Goal: Information Seeking & Learning: Learn about a topic

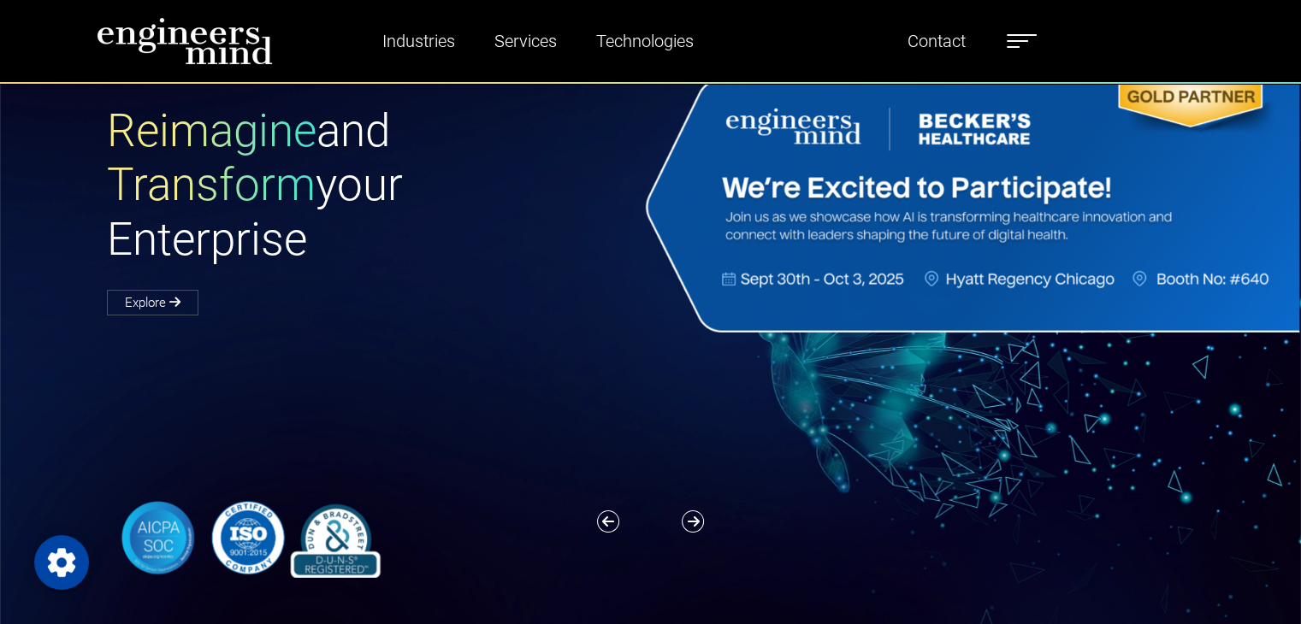
scroll to position [78, 0]
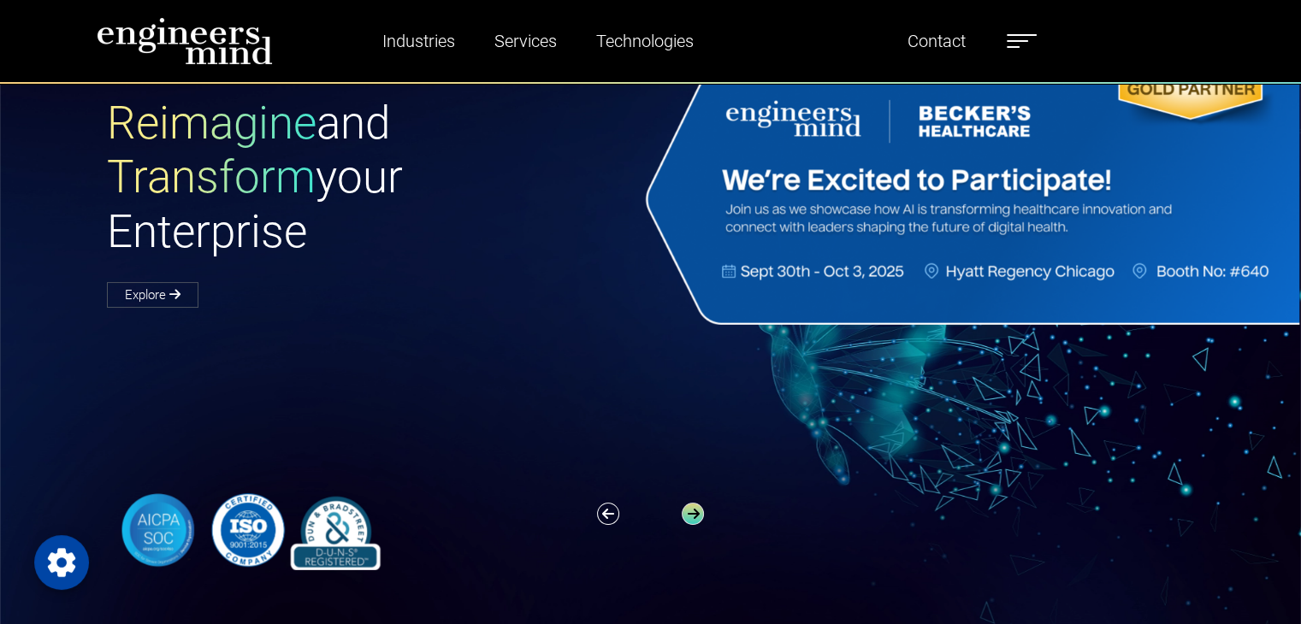
click at [694, 510] on icon "button" at bounding box center [693, 514] width 22 height 22
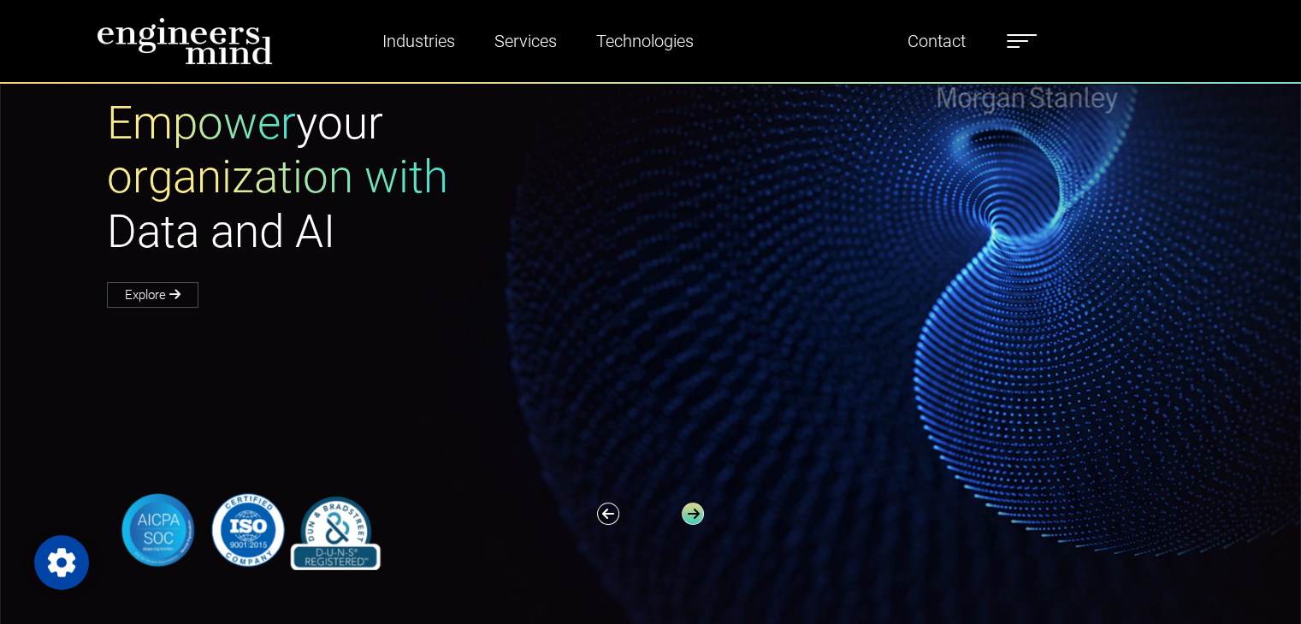
click at [697, 503] on icon "button" at bounding box center [693, 514] width 22 height 22
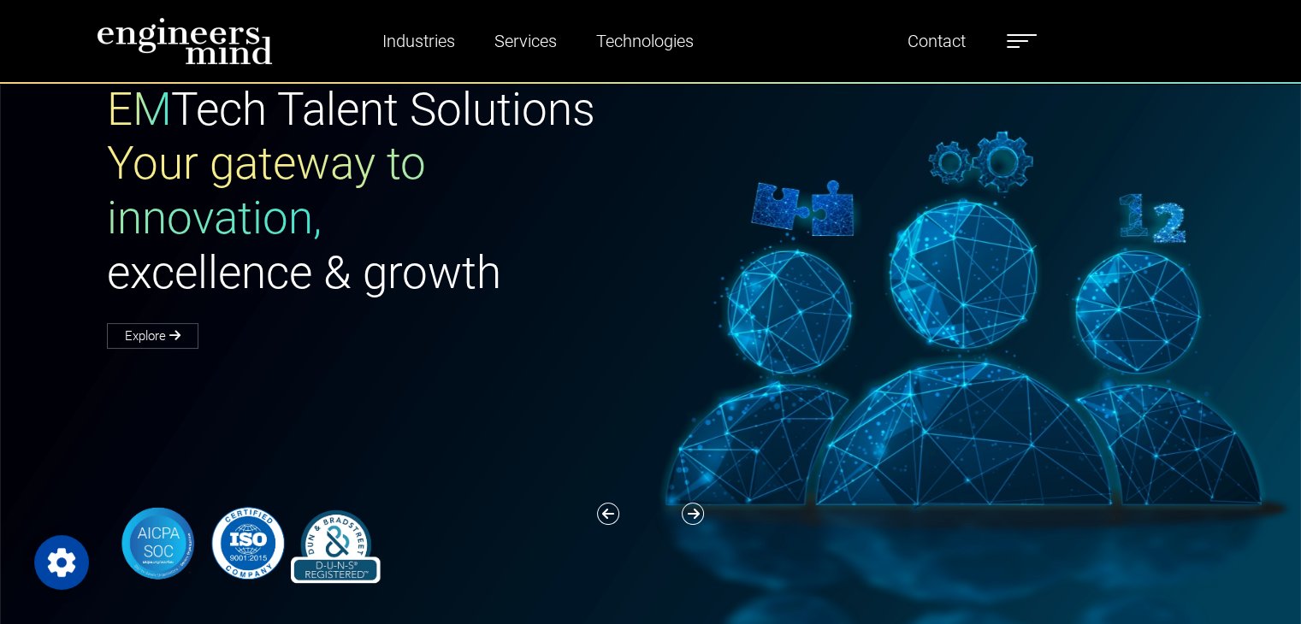
click at [697, 499] on div "EM Tech Talent Solutions Your gateway to innovation, excellence & growth Explore" at bounding box center [660, 333] width 1321 height 658
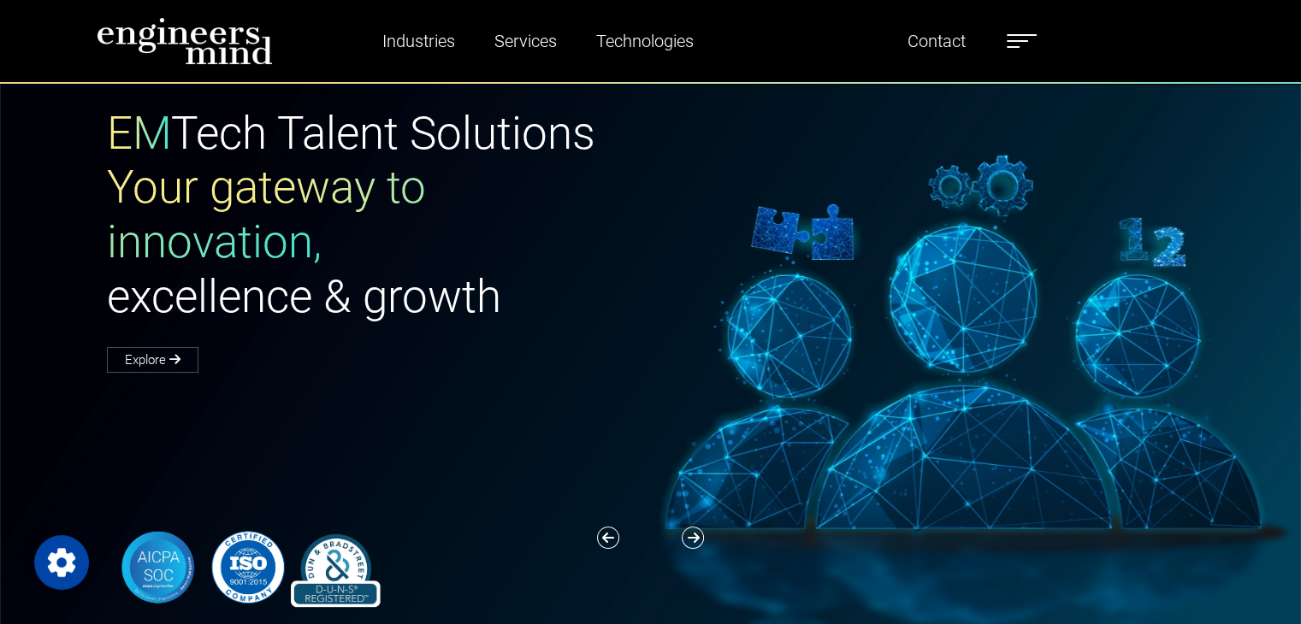
scroll to position [0, 0]
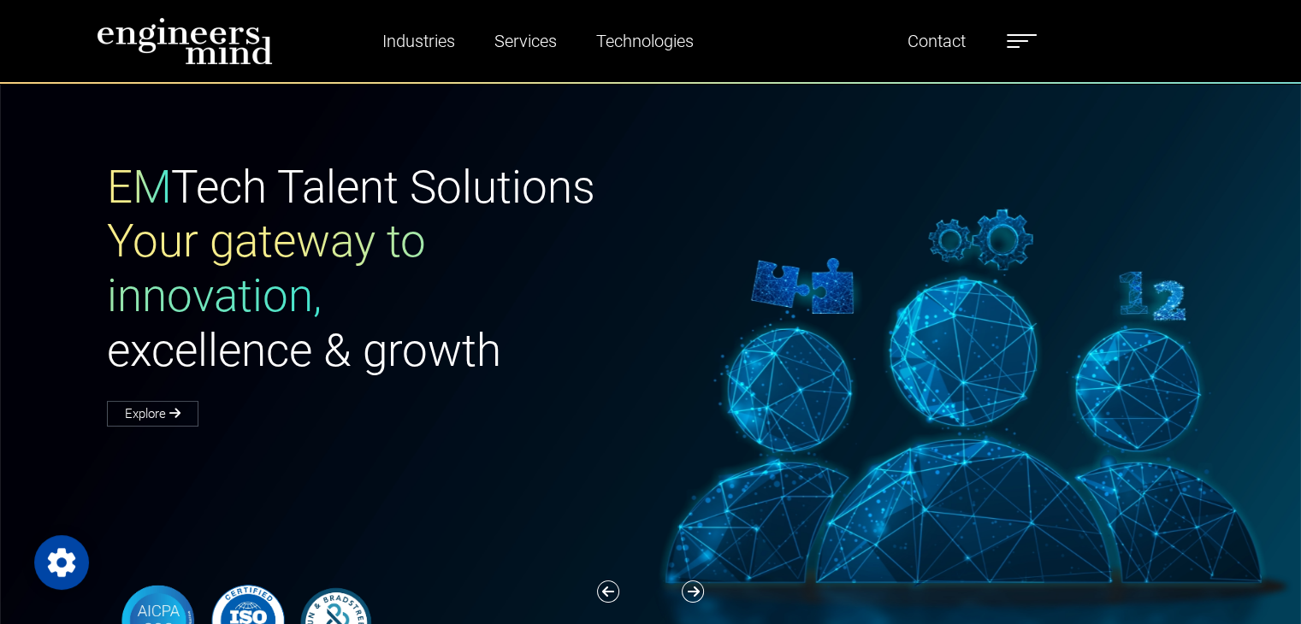
click at [1019, 44] on label at bounding box center [1021, 41] width 30 height 22
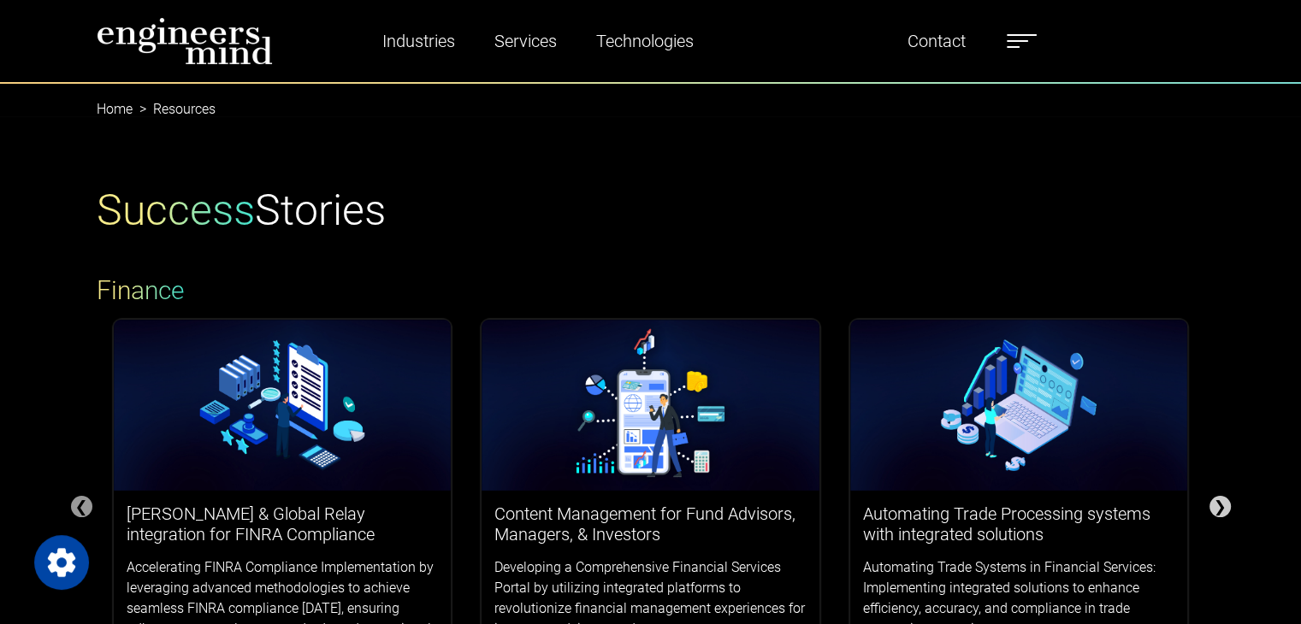
click at [1218, 511] on div "❯" at bounding box center [1219, 506] width 21 height 21
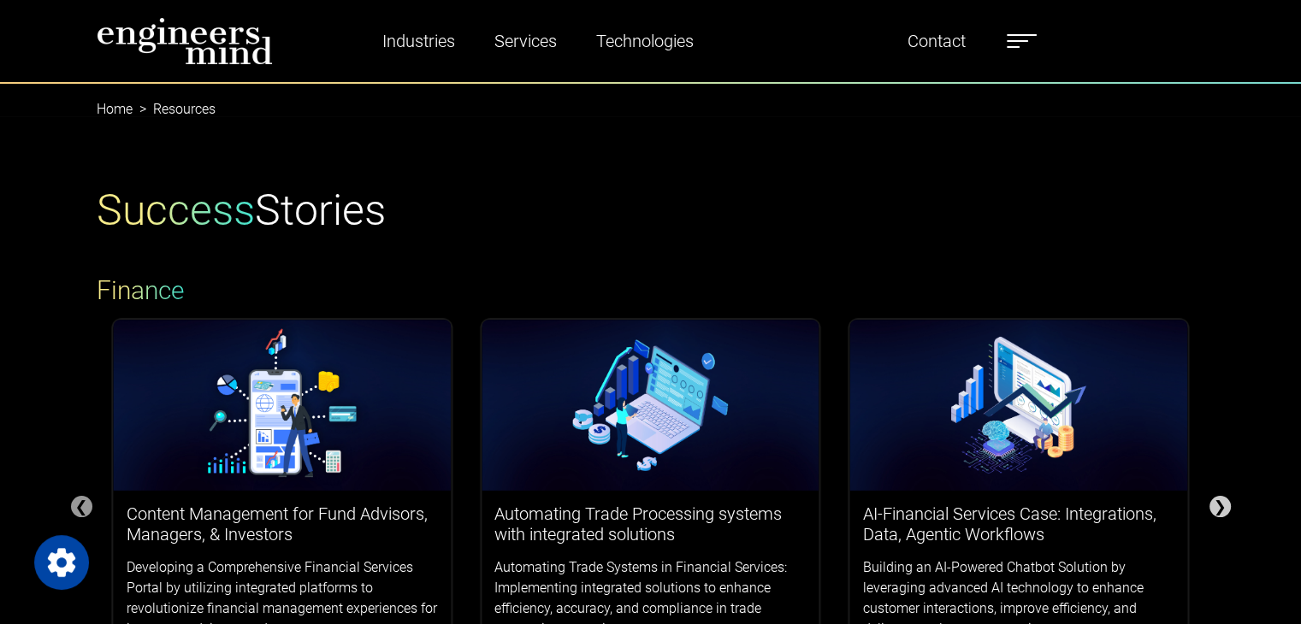
click at [1218, 511] on div "❯" at bounding box center [1219, 506] width 21 height 21
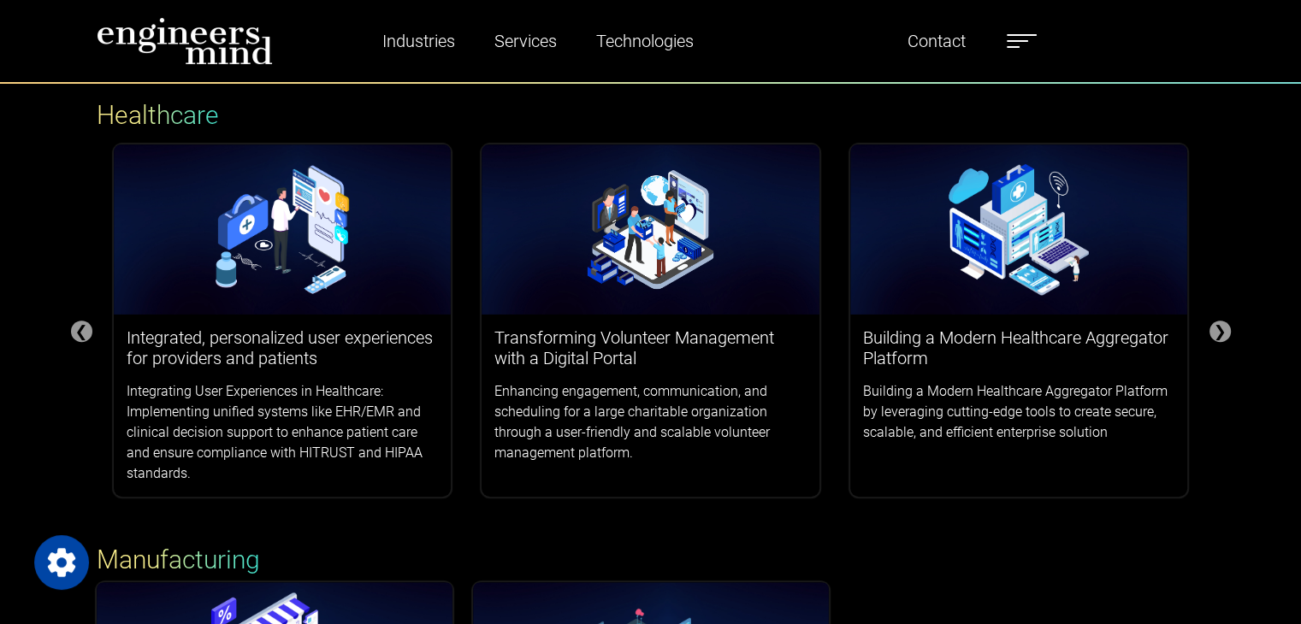
scroll to position [613, 0]
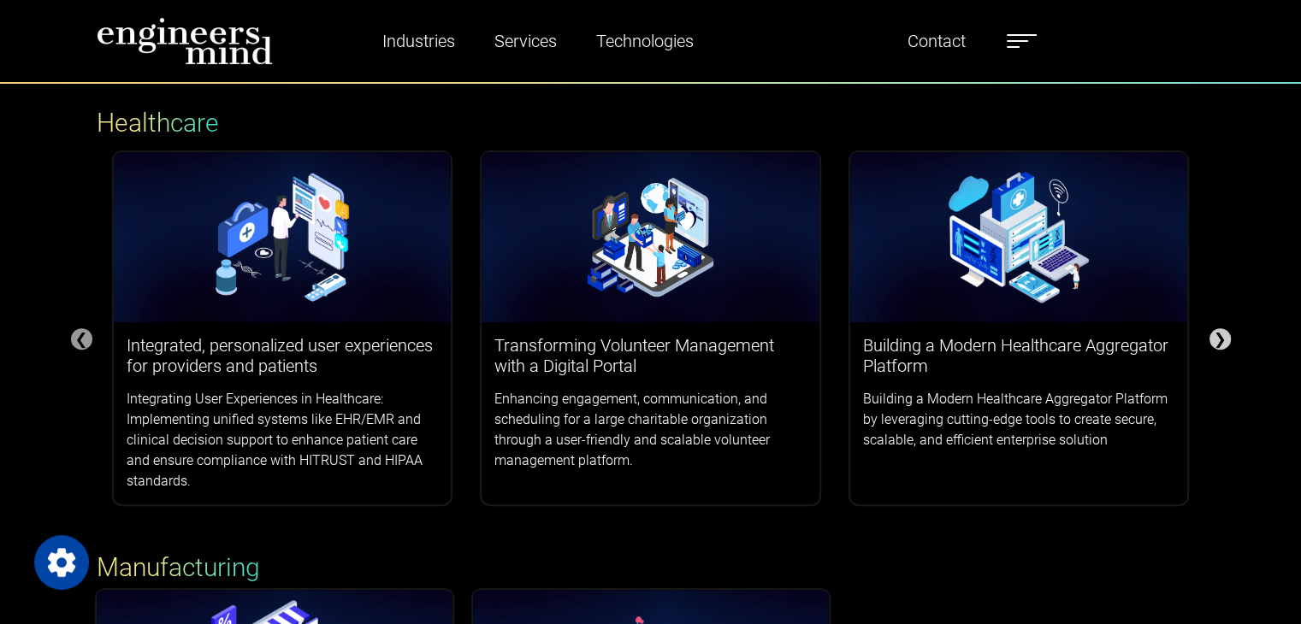
click at [1213, 338] on div "❯" at bounding box center [1219, 338] width 21 height 21
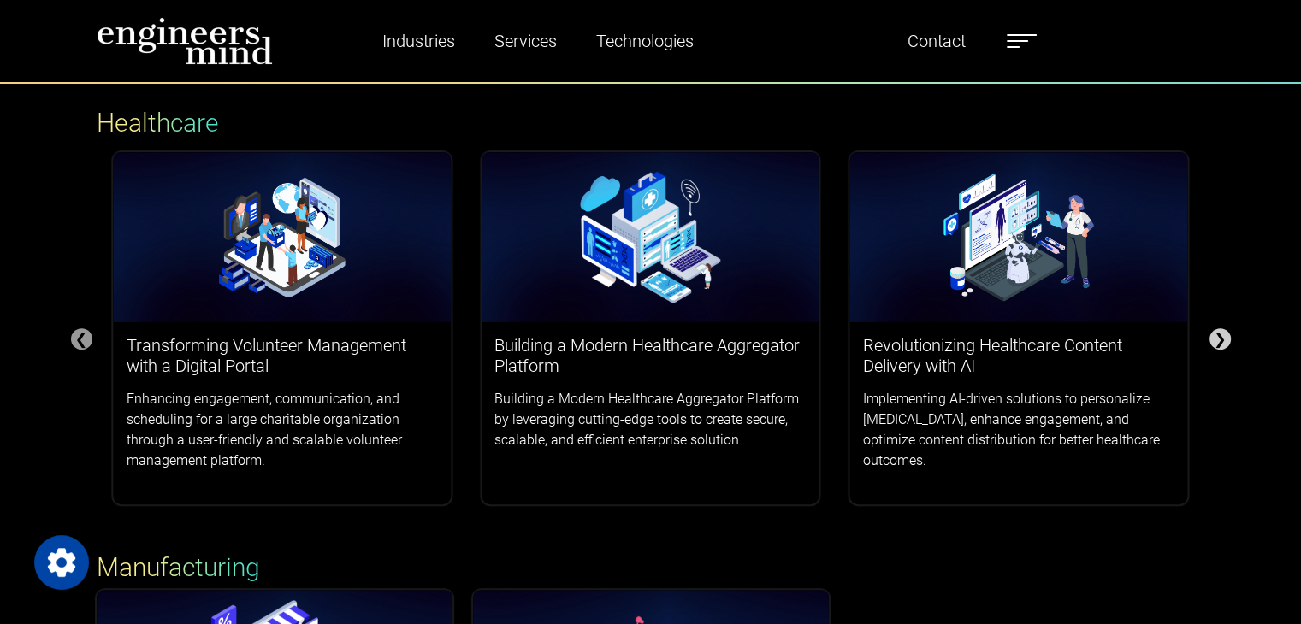
click at [1213, 338] on div "❯" at bounding box center [1219, 338] width 21 height 21
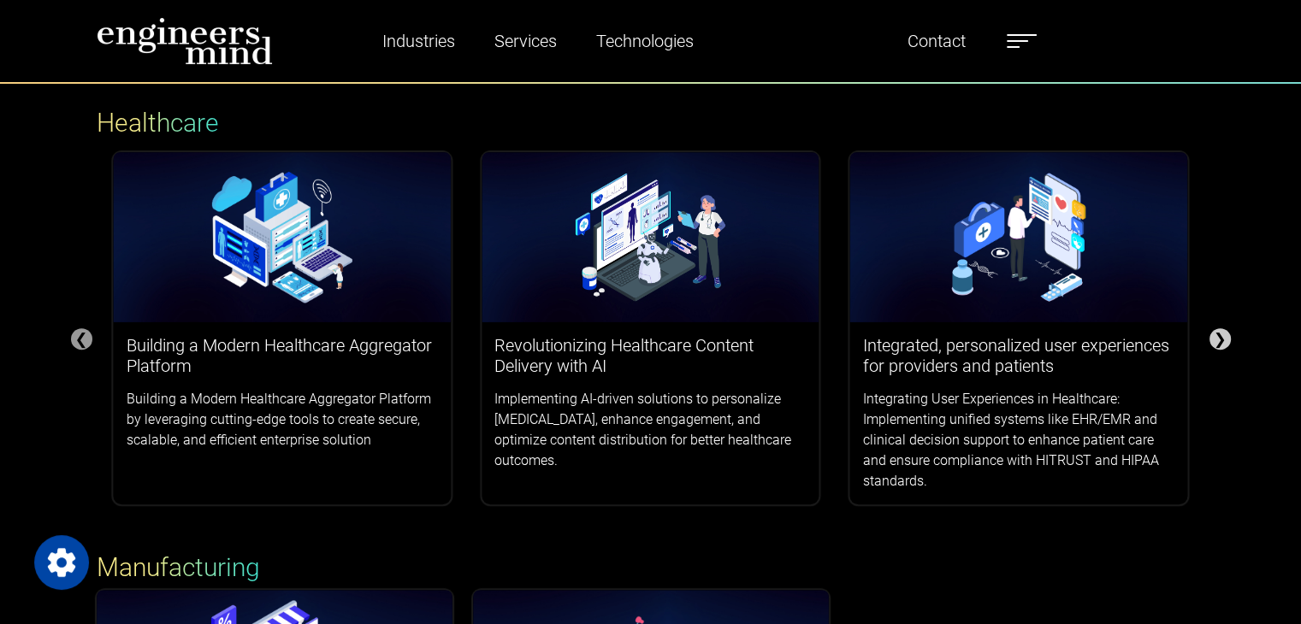
click at [1213, 339] on div "❯" at bounding box center [1219, 338] width 21 height 21
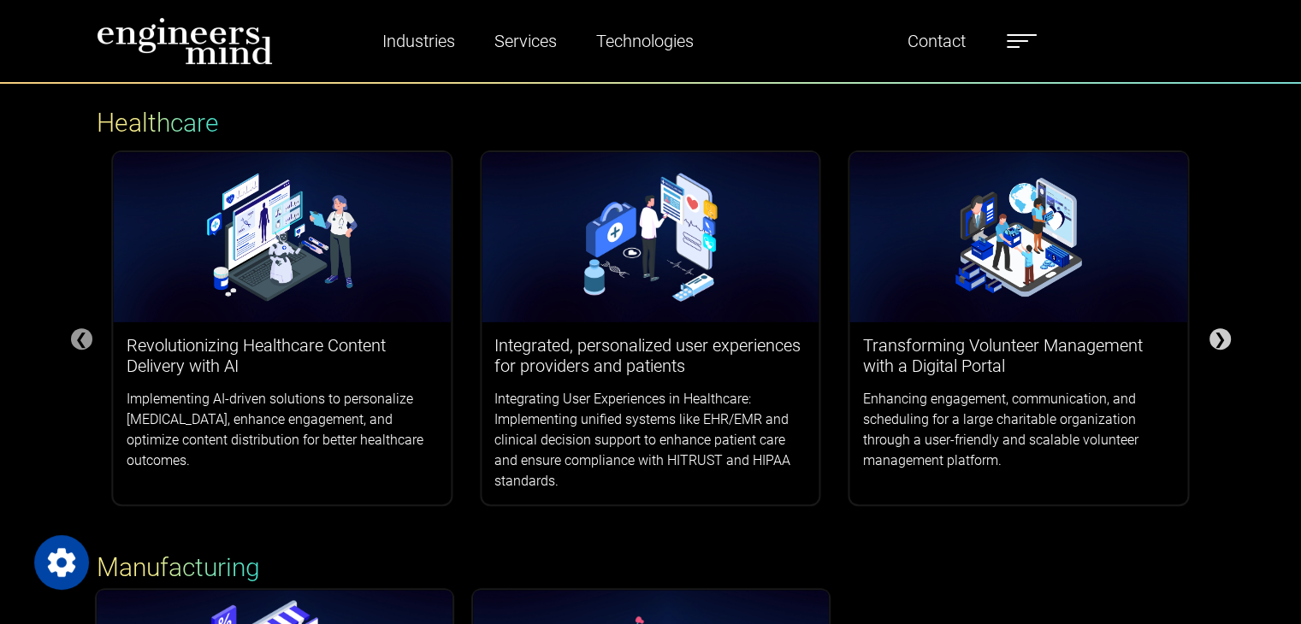
click at [1213, 339] on div "❯" at bounding box center [1219, 338] width 21 height 21
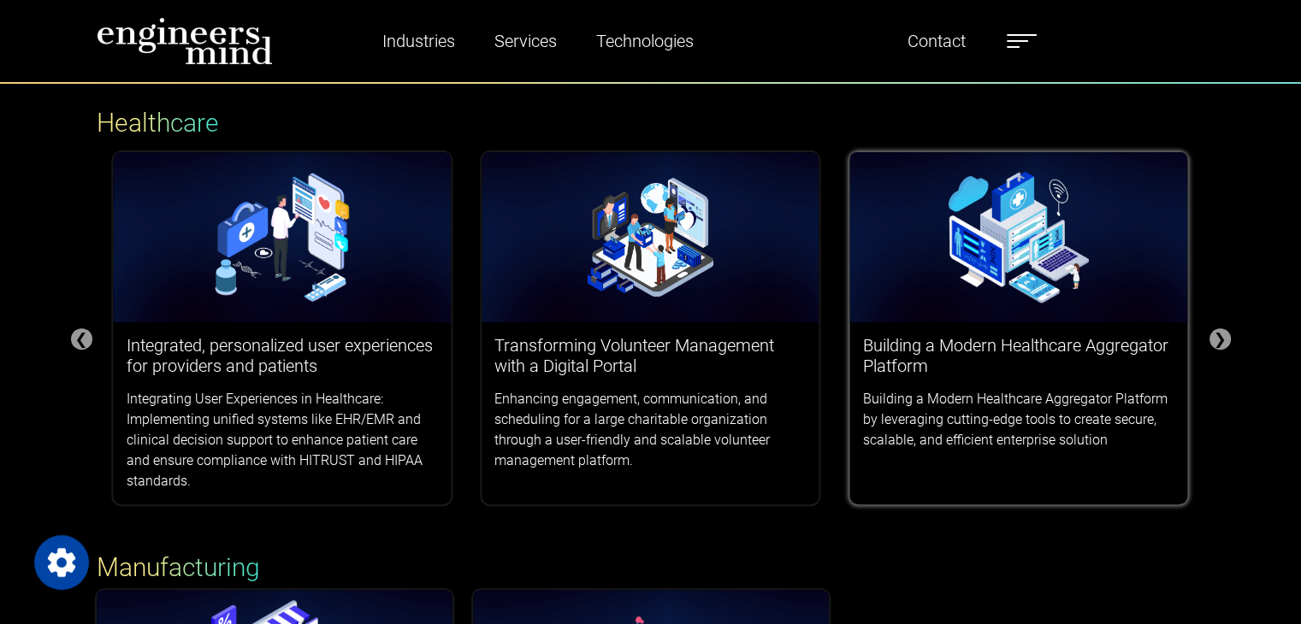
click at [1018, 257] on img at bounding box center [1019, 237] width 338 height 171
